Goal: Information Seeking & Learning: Learn about a topic

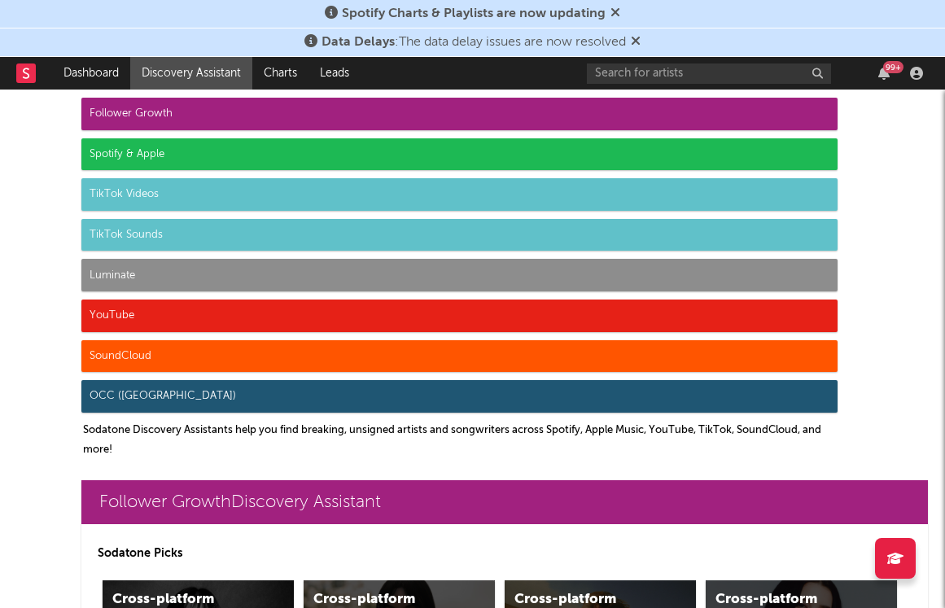
click at [15, 77] on nav "Dashboard Discovery Assistant Charts Leads 99 +" at bounding box center [472, 73] width 945 height 33
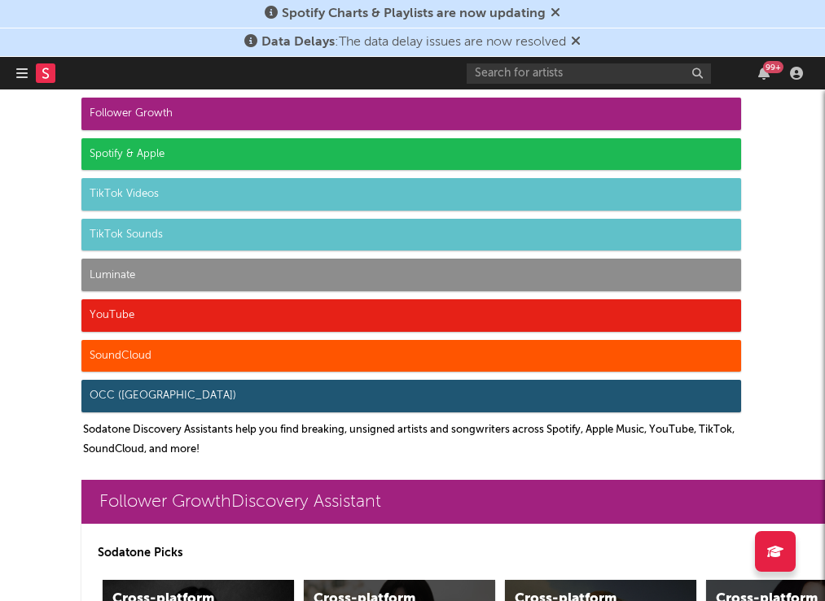
click at [55, 72] on rect at bounding box center [46, 73] width 20 height 20
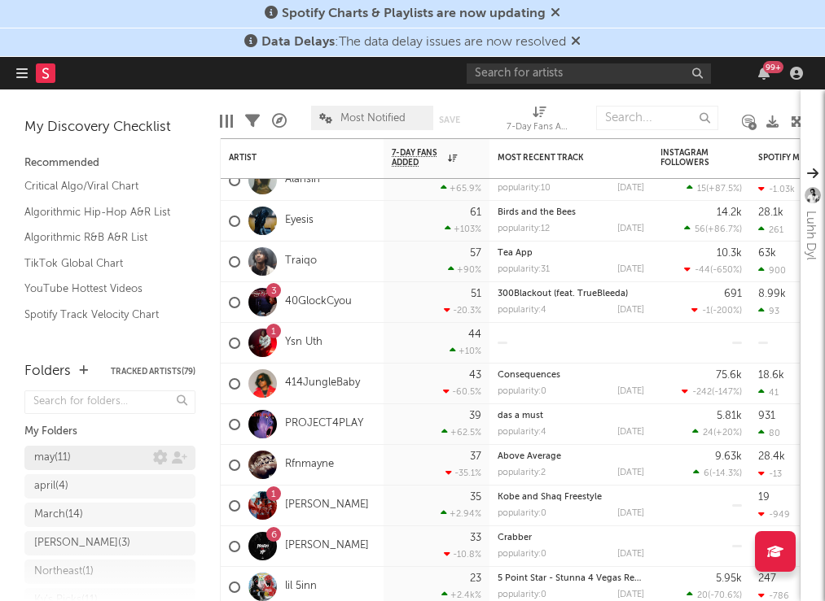
click at [106, 456] on div "may ( 11 )" at bounding box center [93, 458] width 119 height 20
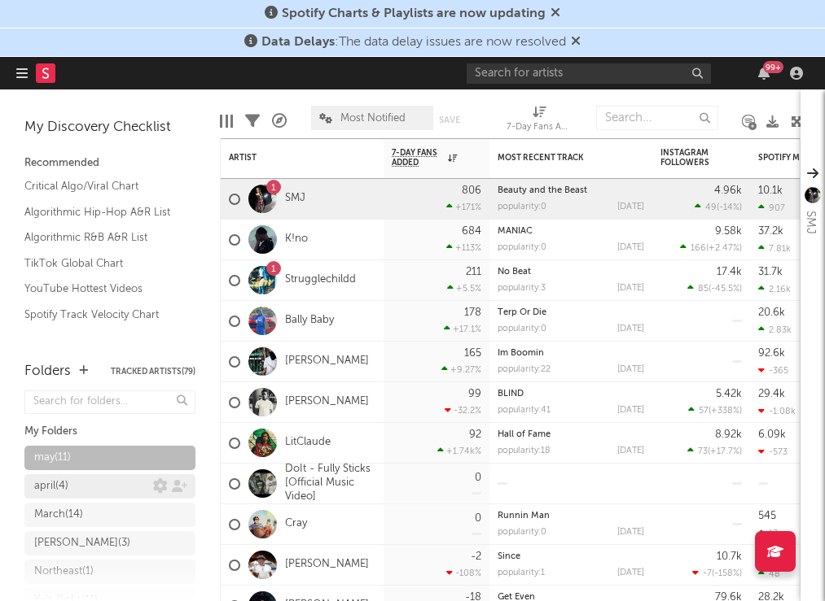
click at [104, 487] on div "april ( 4 )" at bounding box center [93, 487] width 119 height 20
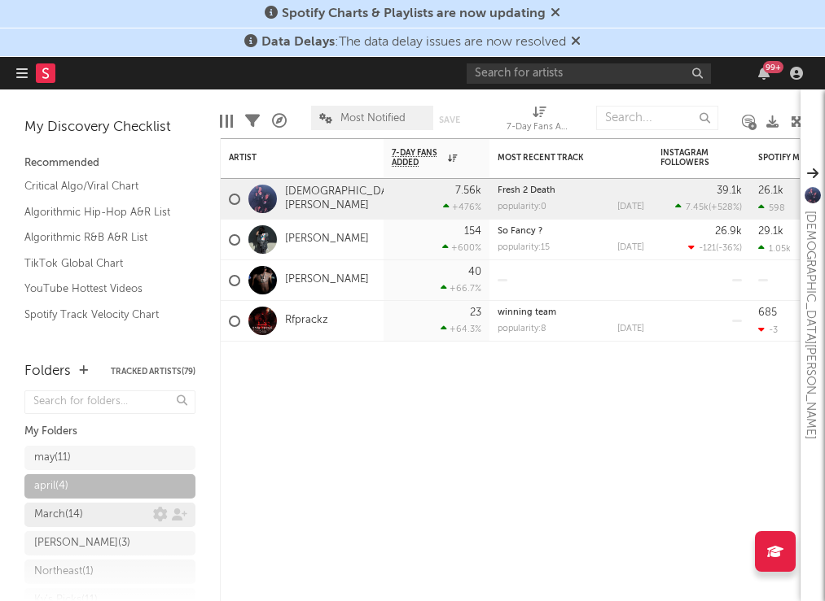
click at [101, 517] on div "March ( 14 )" at bounding box center [93, 515] width 119 height 20
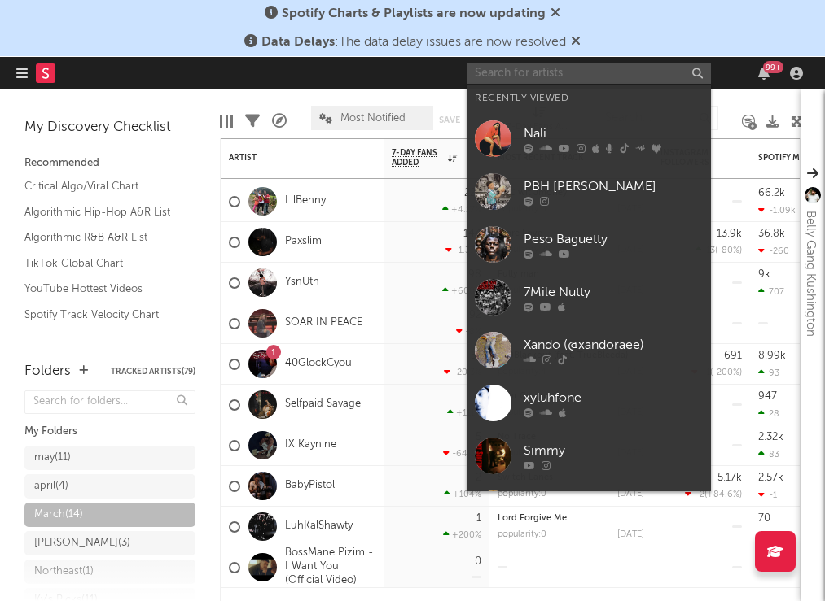
click at [523, 72] on input "text" at bounding box center [588, 73] width 244 height 20
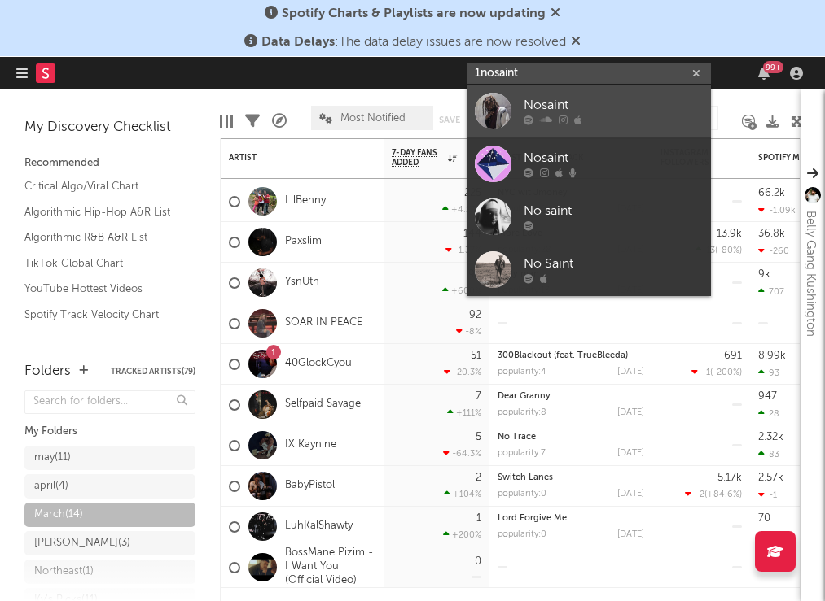
type input "1nosaint"
click at [604, 113] on div "Nosaint" at bounding box center [612, 106] width 179 height 20
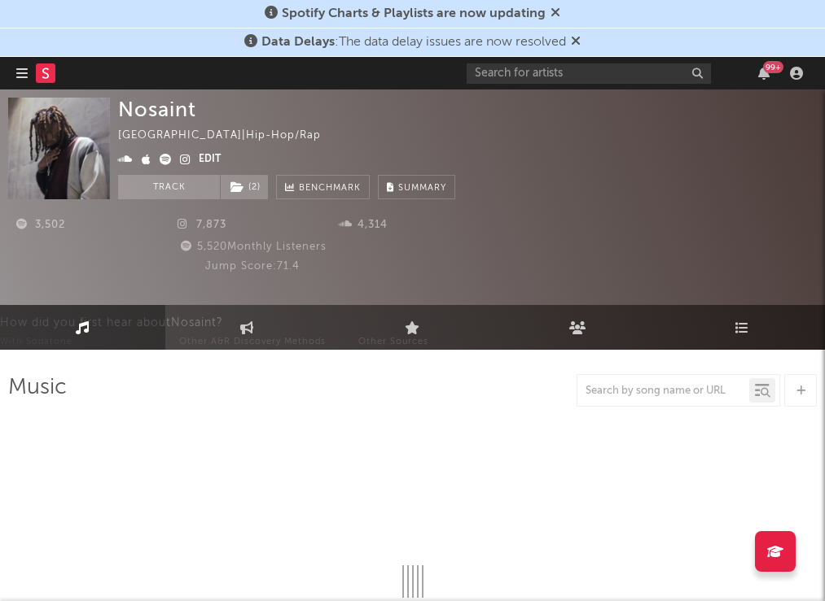
select select "6m"
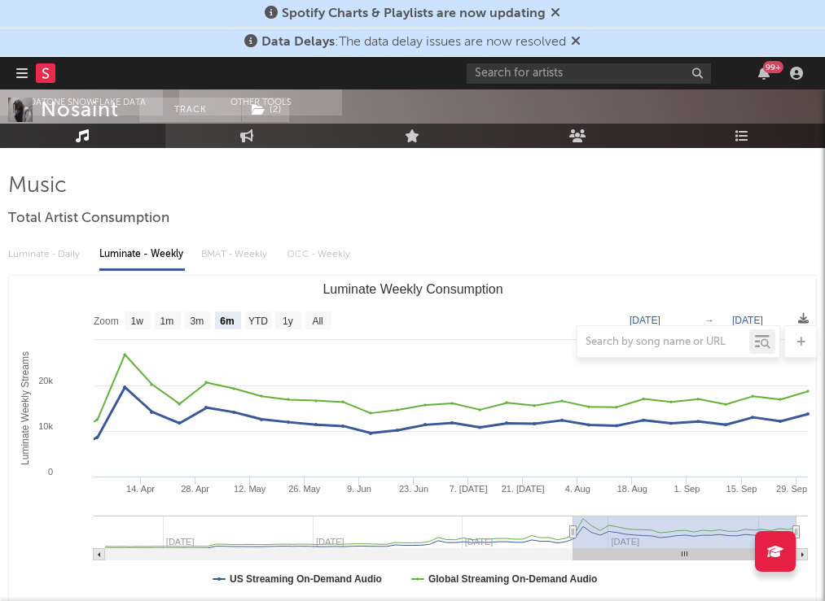
scroll to position [198, 0]
